Goal: Task Accomplishment & Management: Manage account settings

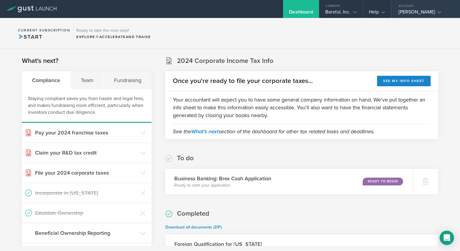
click at [414, 10] on div "Jack Benzaquen Hanono" at bounding box center [423, 13] width 51 height 9
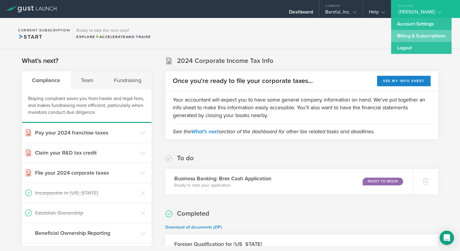
click at [411, 36] on link "Billing & Subscriptions" at bounding box center [421, 36] width 60 height 12
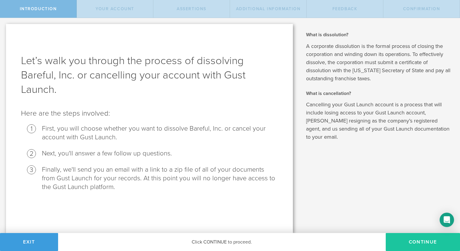
click at [415, 240] on button "Continue" at bounding box center [423, 242] width 74 height 18
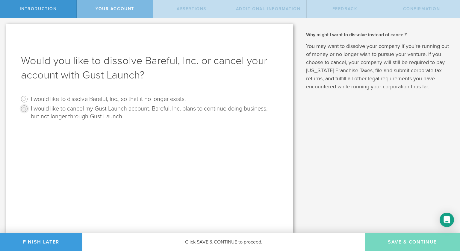
click at [24, 109] on input "I would like to cancel my Gust Launch account. Bareful, Inc. plans to continue …" at bounding box center [24, 109] width 10 height 10
radio input "true"
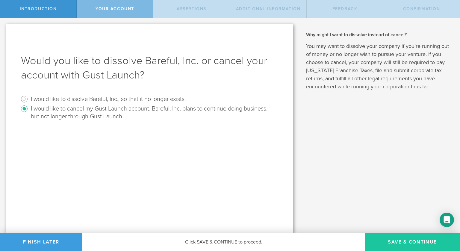
click at [414, 243] on button "Save & Continue" at bounding box center [412, 242] width 95 height 18
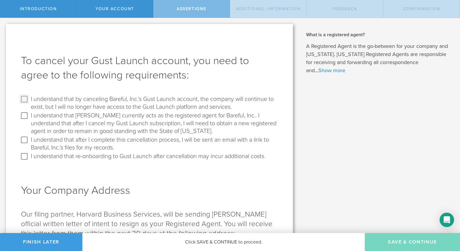
click at [24, 100] on input "I understand that by canceling Bareful, Inc.’s Gust Launch account, the company…" at bounding box center [24, 99] width 10 height 10
checkbox input "true"
click at [23, 115] on input "I understand that [PERSON_NAME] currently acts as the registered agent for Bare…" at bounding box center [24, 116] width 10 height 10
checkbox input "true"
click at [24, 141] on input "I understand that after I complete this cancellation process, I will be sent an…" at bounding box center [24, 140] width 10 height 10
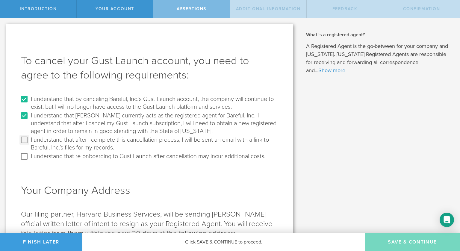
checkbox input "true"
click at [22, 153] on input "I understand that re-onboarding to Gust Launch after cancellation may incur add…" at bounding box center [24, 156] width 10 height 10
checkbox input "true"
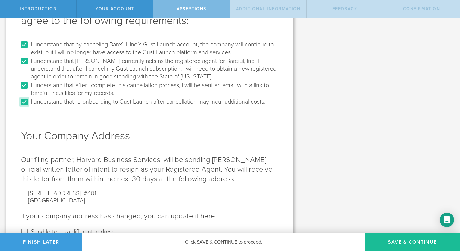
scroll to position [81, 0]
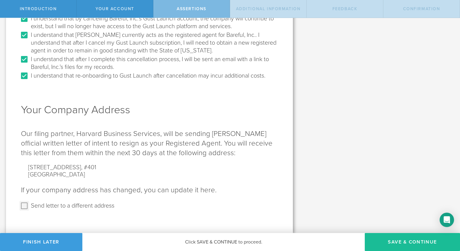
click at [25, 205] on input "Send letter to a different address" at bounding box center [24, 206] width 10 height 10
checkbox input "true"
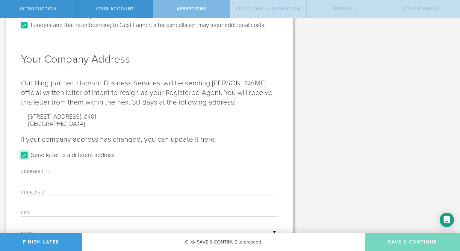
scroll to position [156, 0]
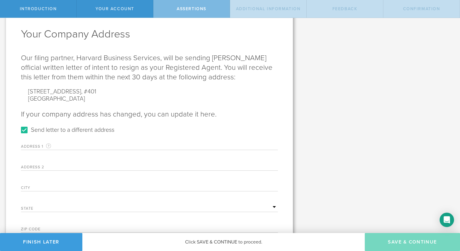
click at [37, 147] on label "Address [STREET_ADDRESS] mailing address for your company that is current as of…" at bounding box center [58, 146] width 75 height 7
click at [33, 145] on label "Address [STREET_ADDRESS] mailing address for your company that is current as of…" at bounding box center [58, 146] width 75 height 7
click at [72, 143] on label "Address [STREET_ADDRESS] mailing address for your company that is current as of…" at bounding box center [58, 146] width 75 height 7
click at [76, 146] on label "Address [STREET_ADDRESS] mailing address for your company that is current as of…" at bounding box center [58, 146] width 75 height 7
click at [28, 144] on label "Address [STREET_ADDRESS] mailing address for your company that is current as of…" at bounding box center [58, 146] width 75 height 7
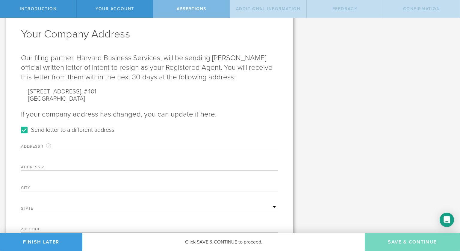
click at [27, 145] on label "Address [STREET_ADDRESS] mailing address for your company that is current as of…" at bounding box center [58, 146] width 75 height 7
click at [27, 169] on label "Address 2" at bounding box center [58, 167] width 75 height 5
click at [58, 168] on label "Address 2" at bounding box center [58, 167] width 75 height 5
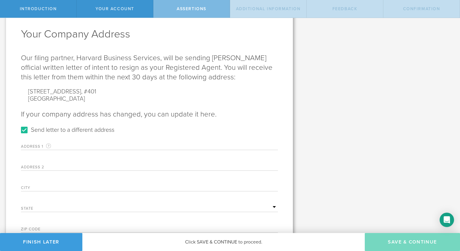
click at [114, 145] on input "text" at bounding box center [187, 145] width 182 height 9
type input "[STREET_ADDRESS]"
click at [77, 157] on div "Address [STREET_ADDRESS] mailing address for your company that is current as of…" at bounding box center [149, 185] width 257 height 95
click at [95, 186] on label "City" at bounding box center [58, 188] width 75 height 5
click at [107, 186] on input "text" at bounding box center [187, 186] width 182 height 9
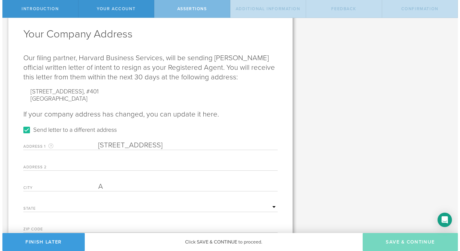
scroll to position [0, 0]
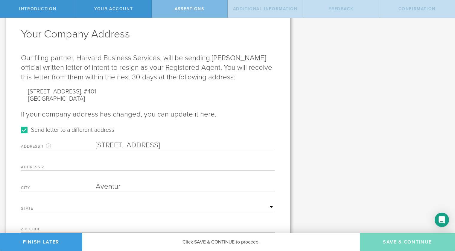
click at [125, 187] on input "Aventur" at bounding box center [185, 186] width 179 height 9
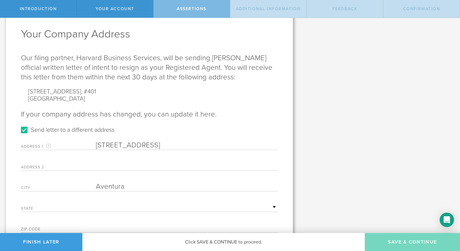
type input "Aventura"
click at [80, 203] on div "State [US_STATE] [US_STATE] [US_STATE] [US_STATE] [US_STATE] [US_STATE] [US_STA…" at bounding box center [149, 206] width 257 height 12
click at [113, 206] on select "[US_STATE] [US_STATE] [US_STATE] [US_STATE] [US_STATE] [US_STATE] [US_STATE] [U…" at bounding box center [187, 207] width 182 height 9
select select "FL"
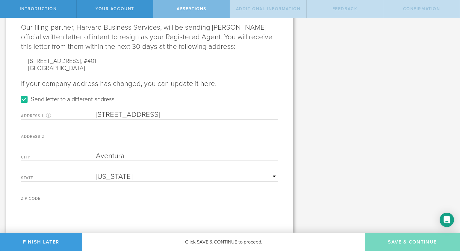
click at [109, 197] on input "text" at bounding box center [187, 197] width 182 height 9
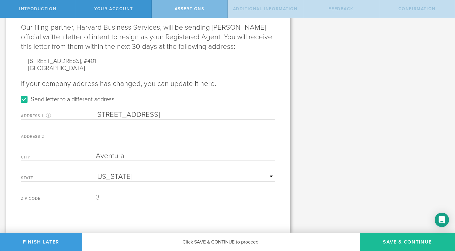
scroll to position [6, 0]
type input "33180"
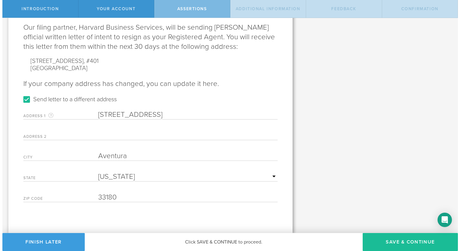
scroll to position [0, 0]
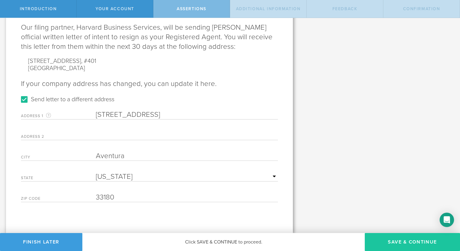
click at [396, 243] on button "Save & Continue" at bounding box center [412, 242] width 95 height 18
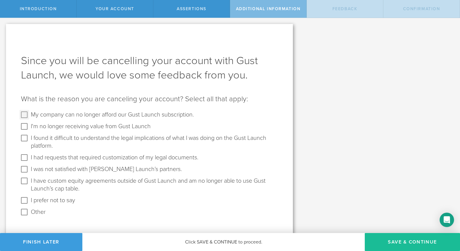
click at [24, 113] on input "My company can no longer afford our Gust Launch subscription." at bounding box center [24, 115] width 10 height 10
checkbox input "true"
click at [23, 129] on input "I'm no longer receiving value from Gust Launch" at bounding box center [24, 127] width 10 height 10
checkbox input "true"
click at [410, 245] on button "Save & Continue" at bounding box center [412, 242] width 95 height 18
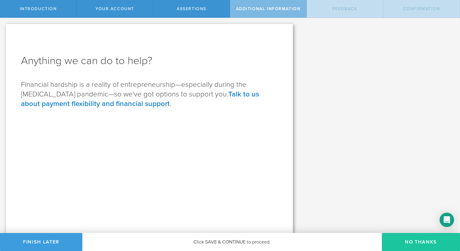
click at [419, 244] on button "No Thanks" at bounding box center [421, 242] width 78 height 18
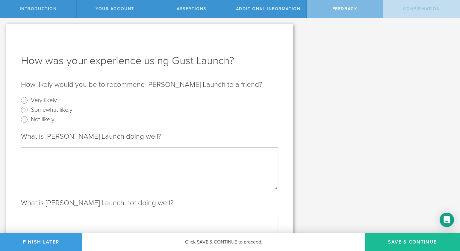
click at [45, 101] on label "Very likely" at bounding box center [44, 99] width 26 height 9
click at [29, 101] on input "Very likely" at bounding box center [24, 100] width 10 height 10
radio input "true"
click at [86, 166] on textarea at bounding box center [149, 168] width 257 height 42
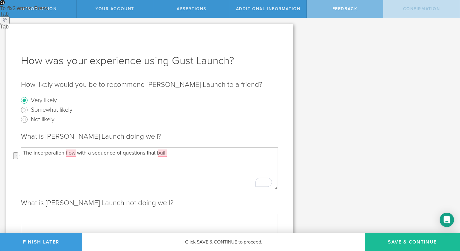
drag, startPoint x: 170, startPoint y: 152, endPoint x: 146, endPoint y: 152, distance: 24.6
click at [146, 152] on textarea "The incorporation flow with a sequence of questions that buil" at bounding box center [149, 168] width 257 height 42
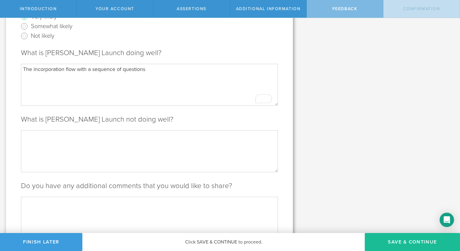
scroll to position [121, 0]
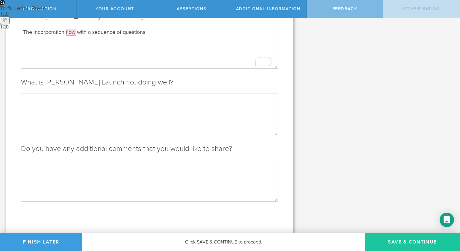
type textarea "The incorporation flow with a sequence of questions"
click at [405, 240] on button "Save & Continue" at bounding box center [412, 242] width 95 height 18
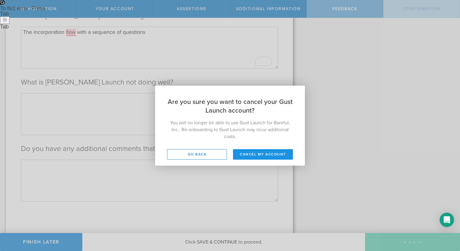
click at [252, 157] on button "Cancel my account" at bounding box center [263, 154] width 60 height 10
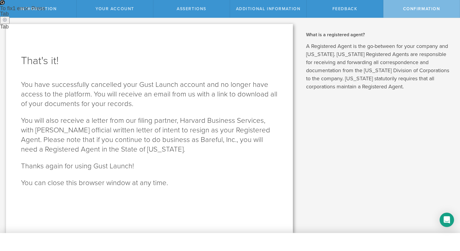
scroll to position [0, 0]
